Goal: Find specific page/section

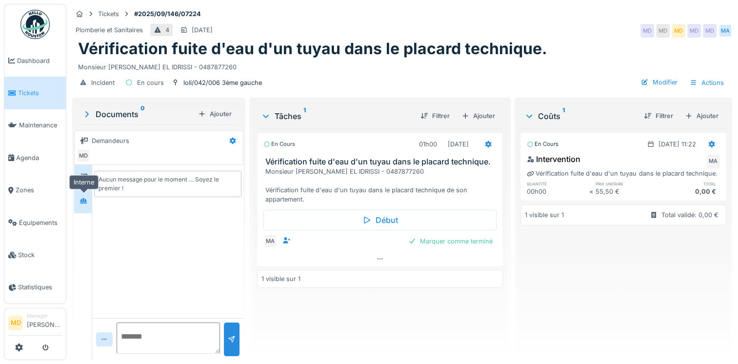
click at [82, 199] on icon at bounding box center [83, 200] width 7 height 5
click at [86, 176] on icon at bounding box center [83, 176] width 8 height 7
click at [376, 258] on icon at bounding box center [380, 258] width 8 height 6
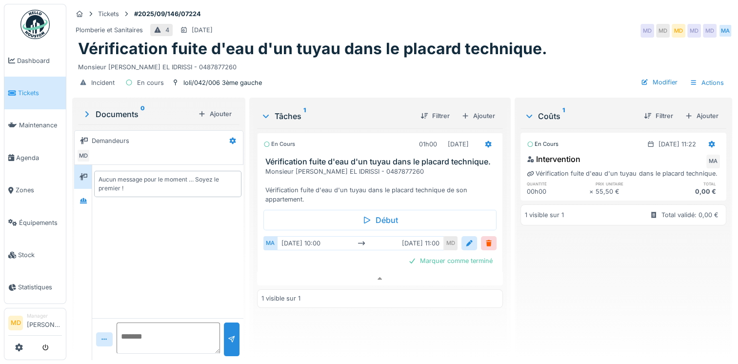
click at [452, 39] on h1 "Vérification fuite d'eau d'un tuyau dans le placard technique." at bounding box center [312, 48] width 469 height 19
click at [90, 193] on div at bounding box center [83, 201] width 15 height 16
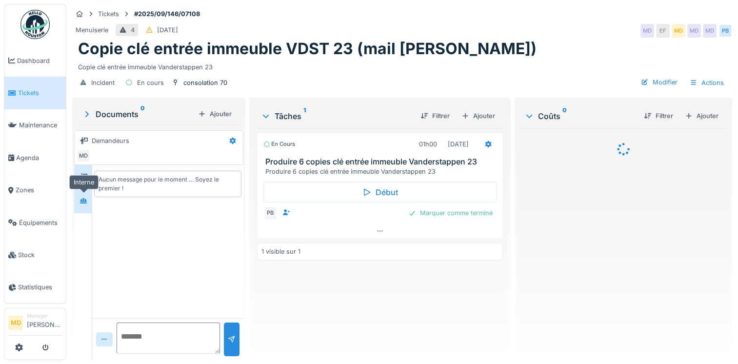
click at [83, 202] on icon at bounding box center [83, 200] width 8 height 6
